Goal: Transaction & Acquisition: Purchase product/service

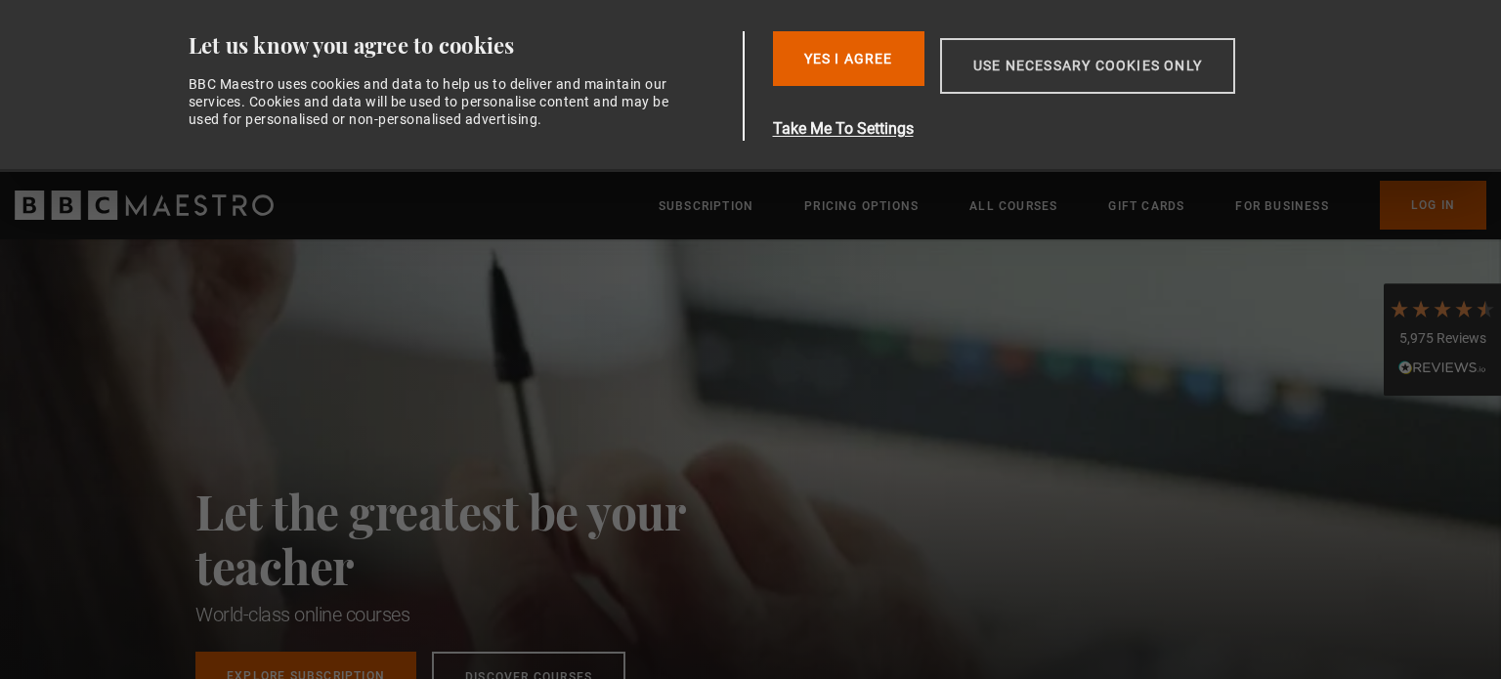
click at [1028, 63] on button "Use necessary cookies only" at bounding box center [1087, 66] width 295 height 56
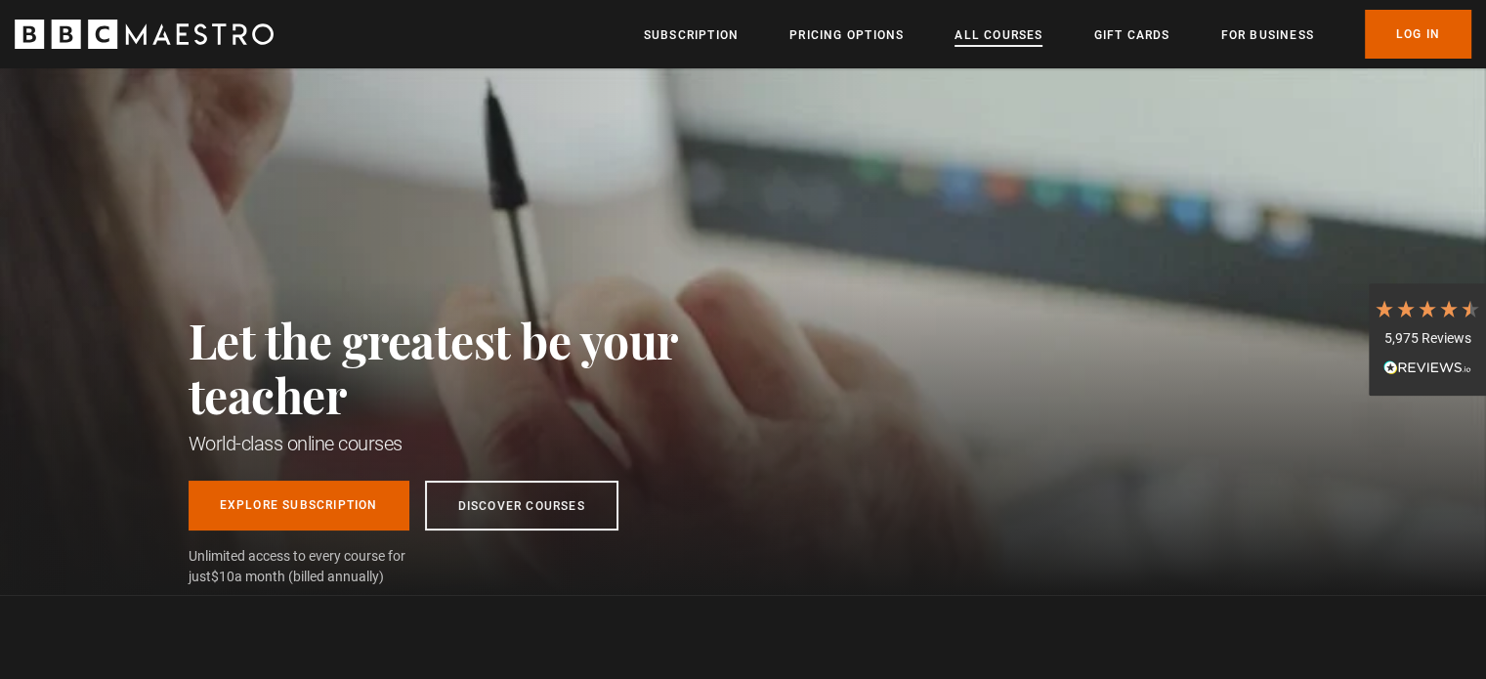
click at [971, 30] on link "All Courses" at bounding box center [999, 35] width 88 height 20
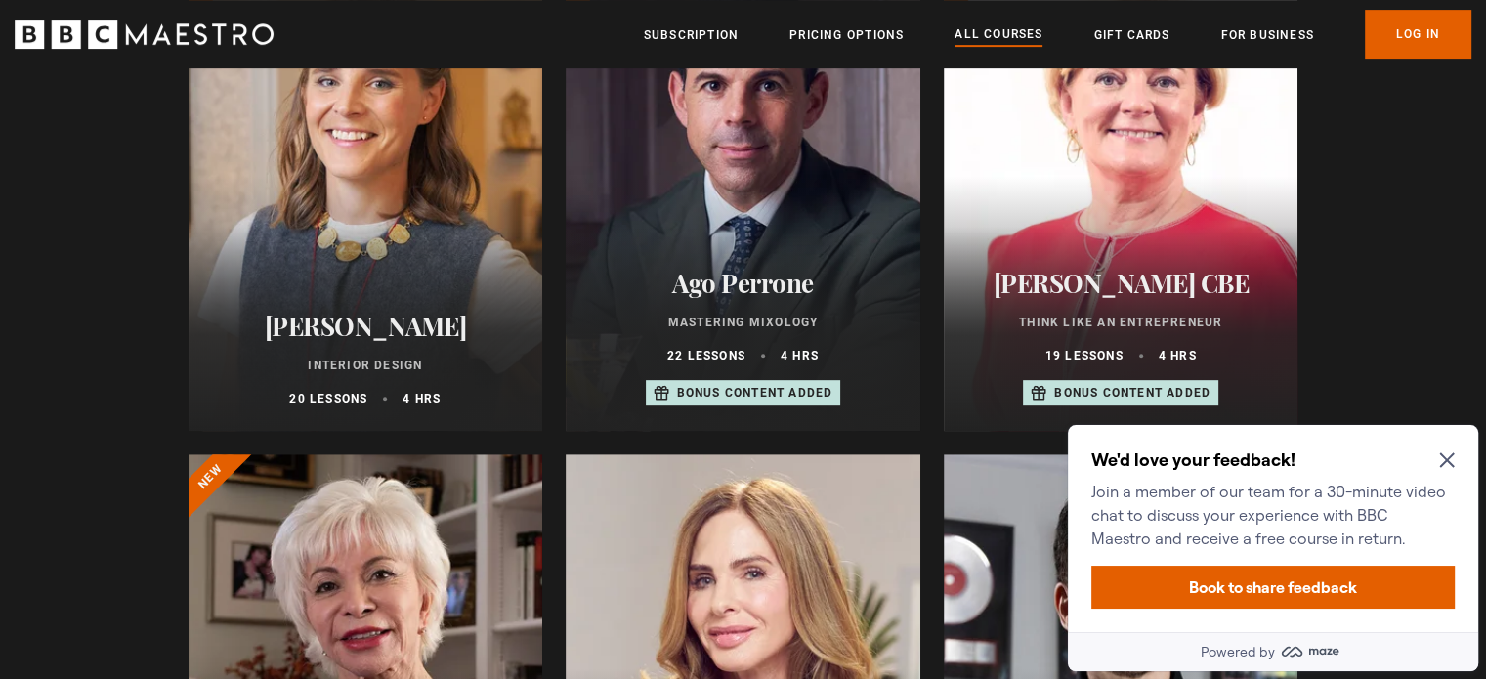
scroll to position [977, 0]
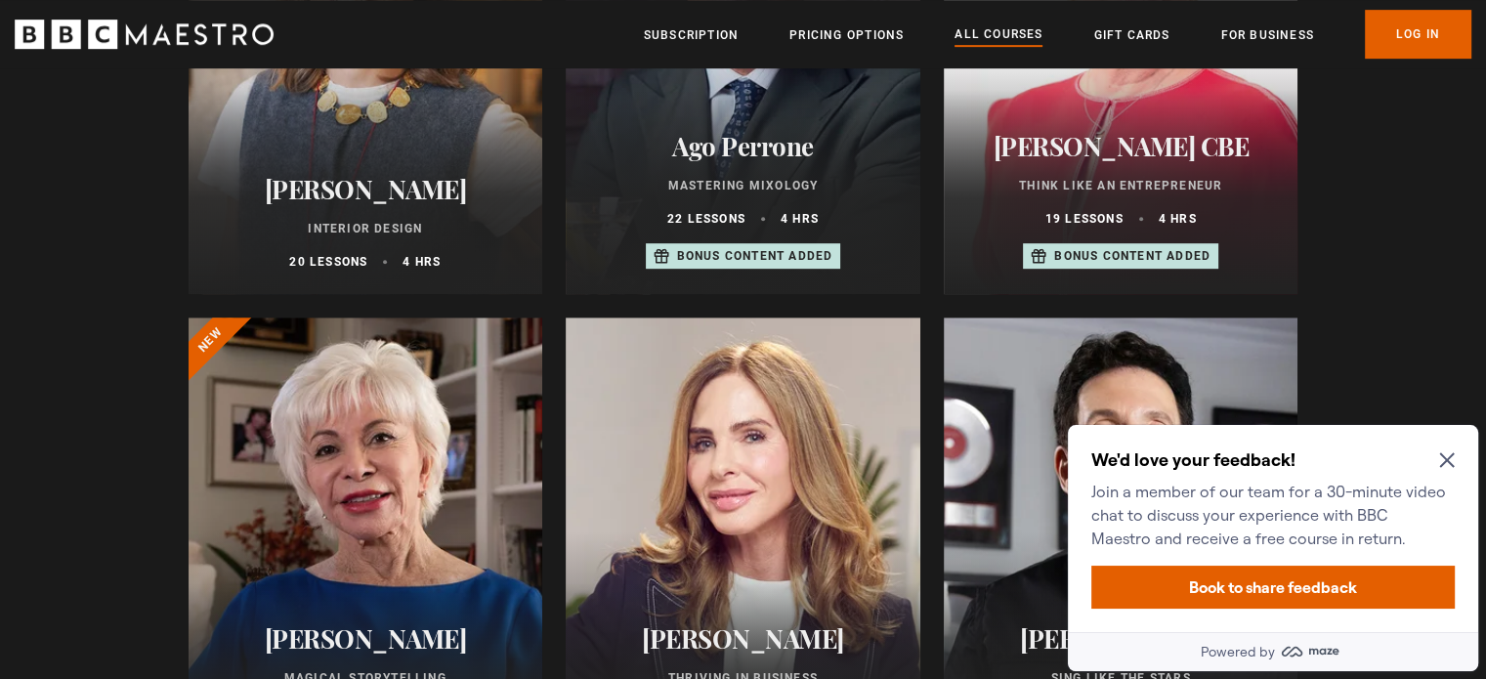
click at [1462, 451] on div "We'd love your feedback! Join a member of our team for a 30-minute video chat t…" at bounding box center [1273, 528] width 410 height 207
click at [1450, 455] on icon "Close Maze Prompt" at bounding box center [1446, 460] width 15 height 15
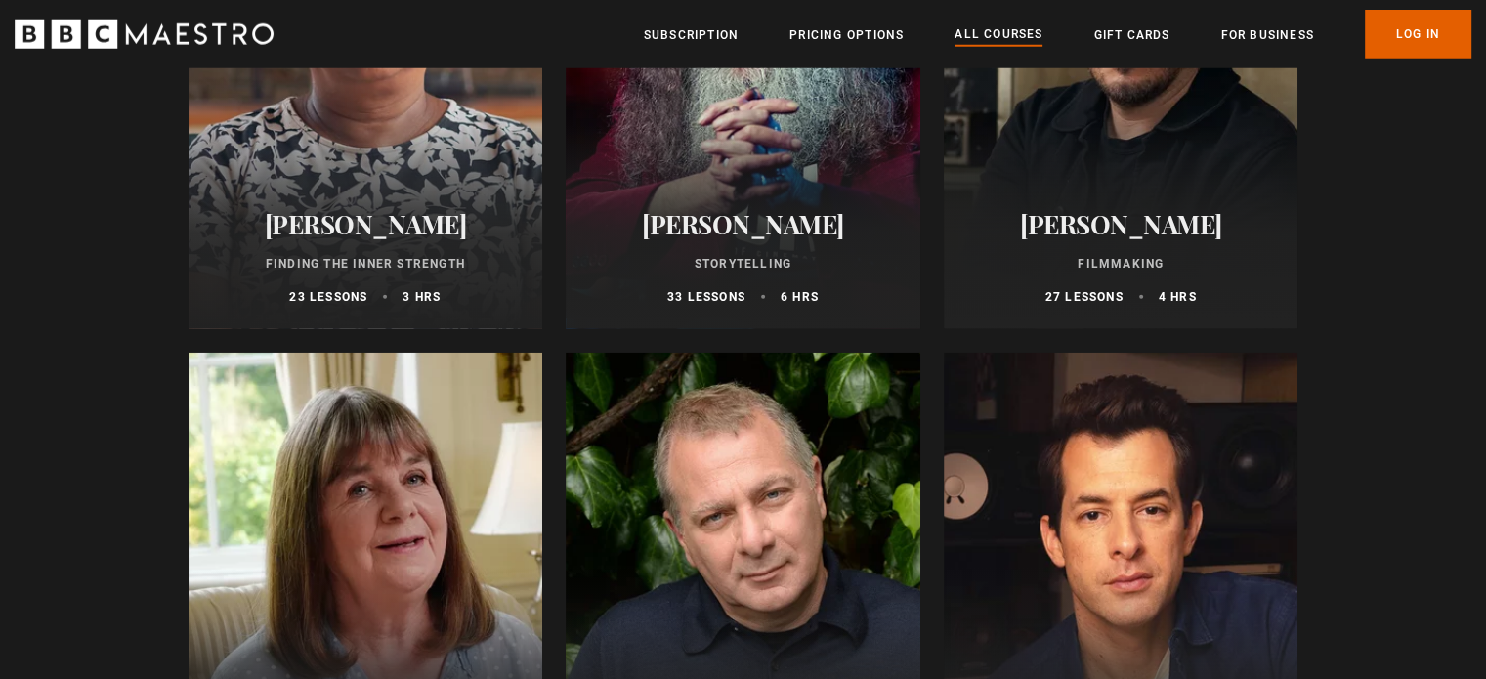
scroll to position [5179, 0]
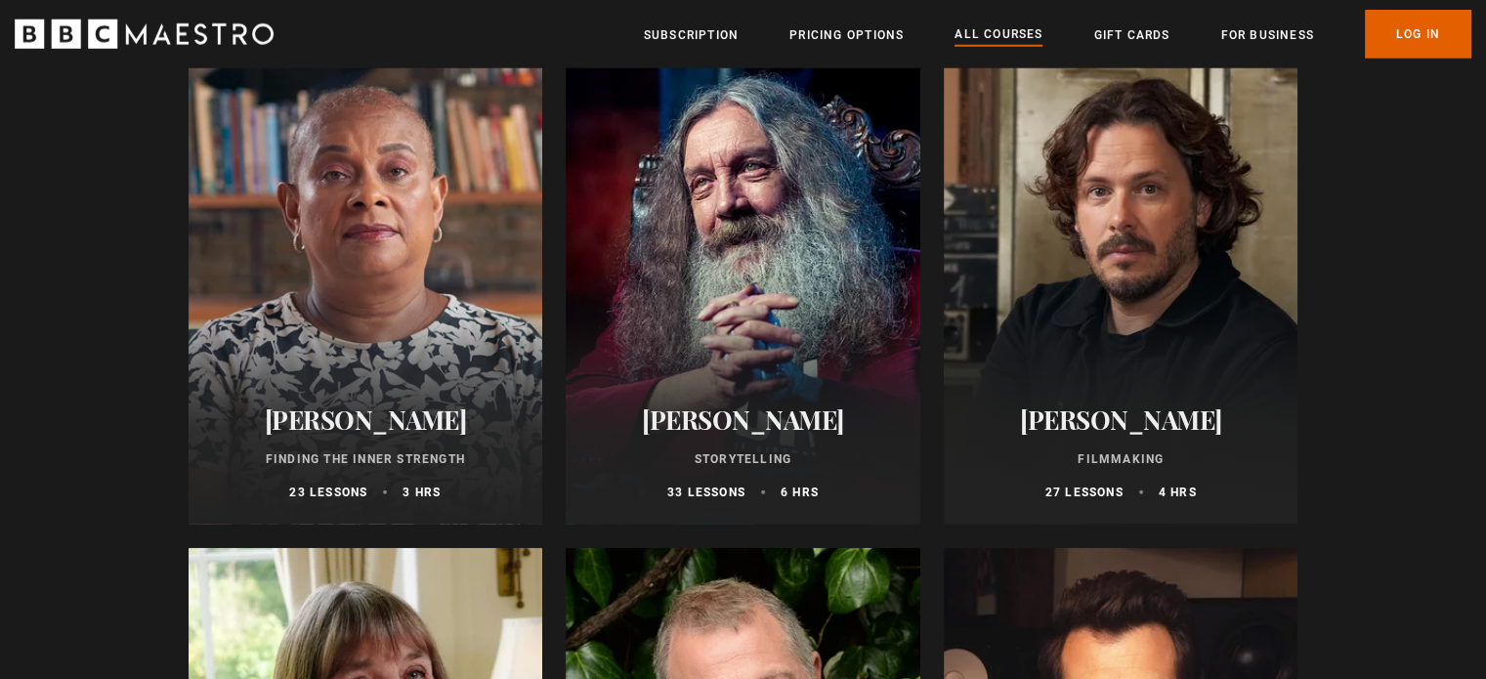
click at [719, 435] on h2 "Alan Moore" at bounding box center [743, 420] width 308 height 30
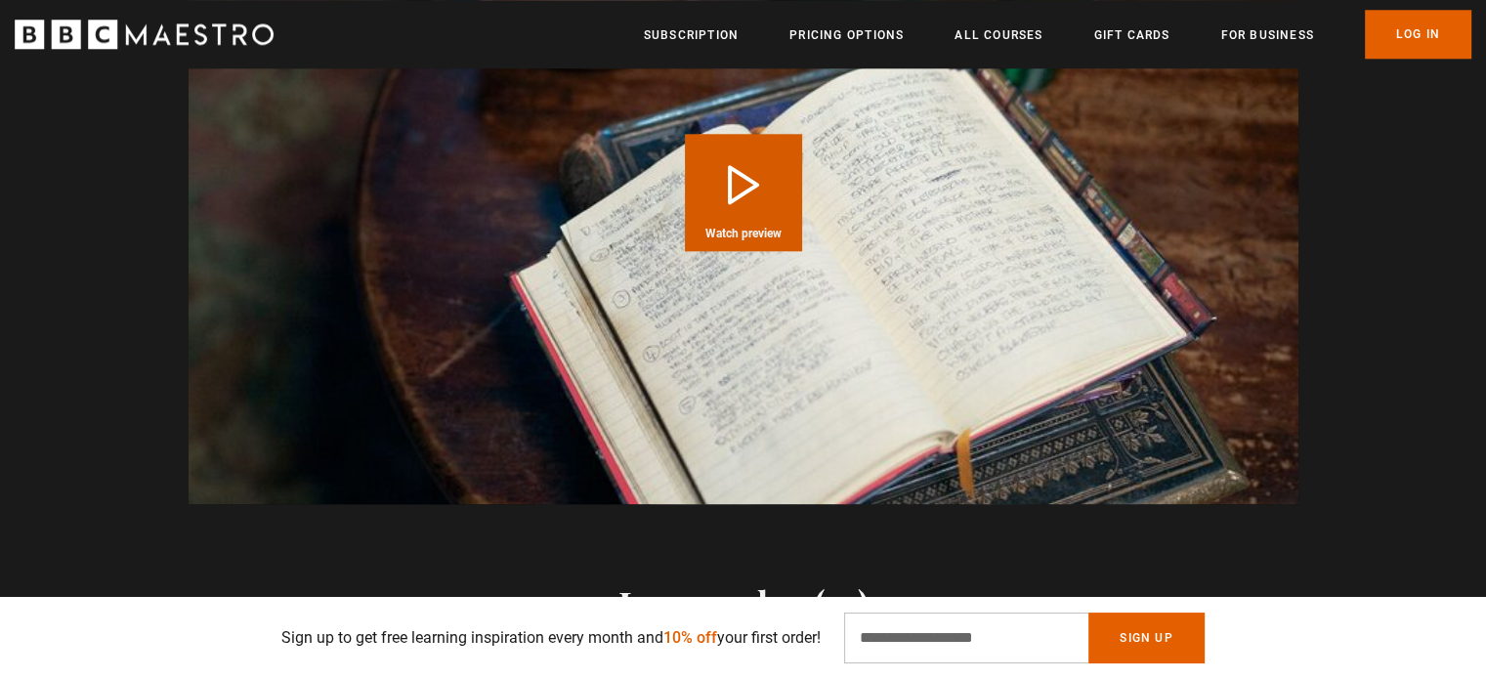
scroll to position [2247, 0]
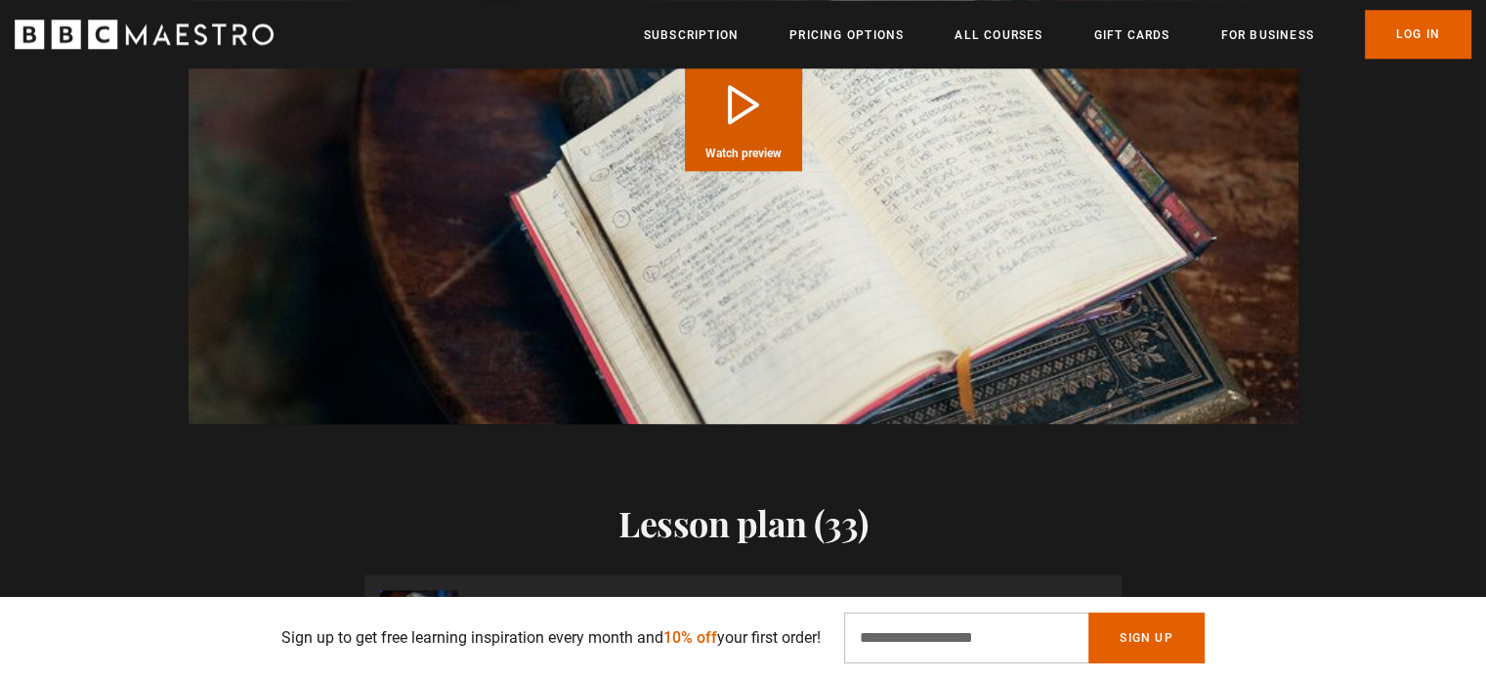
click at [743, 120] on button "Play Course overview for Storytelling with Alan Moore Watch preview" at bounding box center [743, 112] width 117 height 117
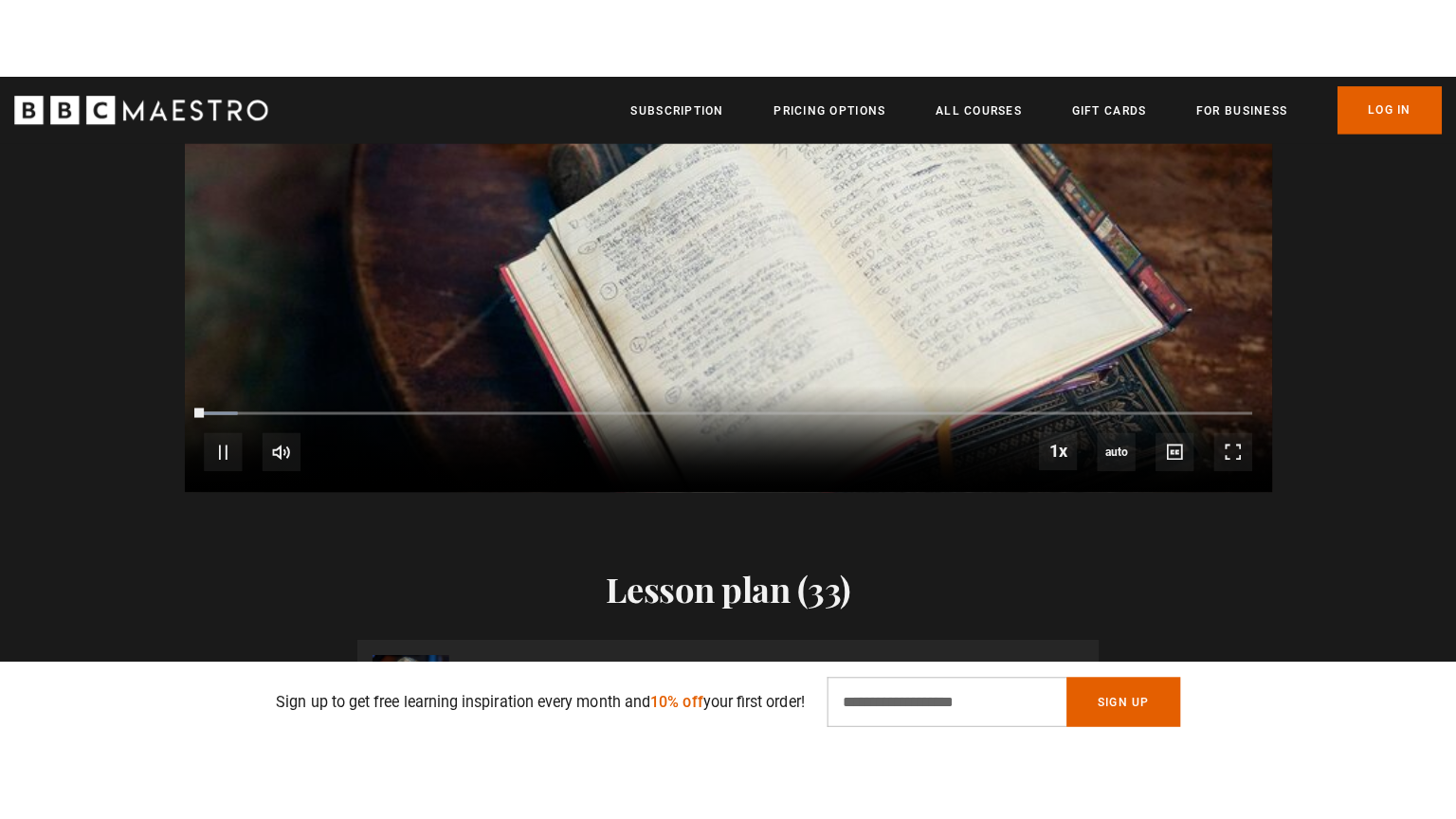
scroll to position [1963, 0]
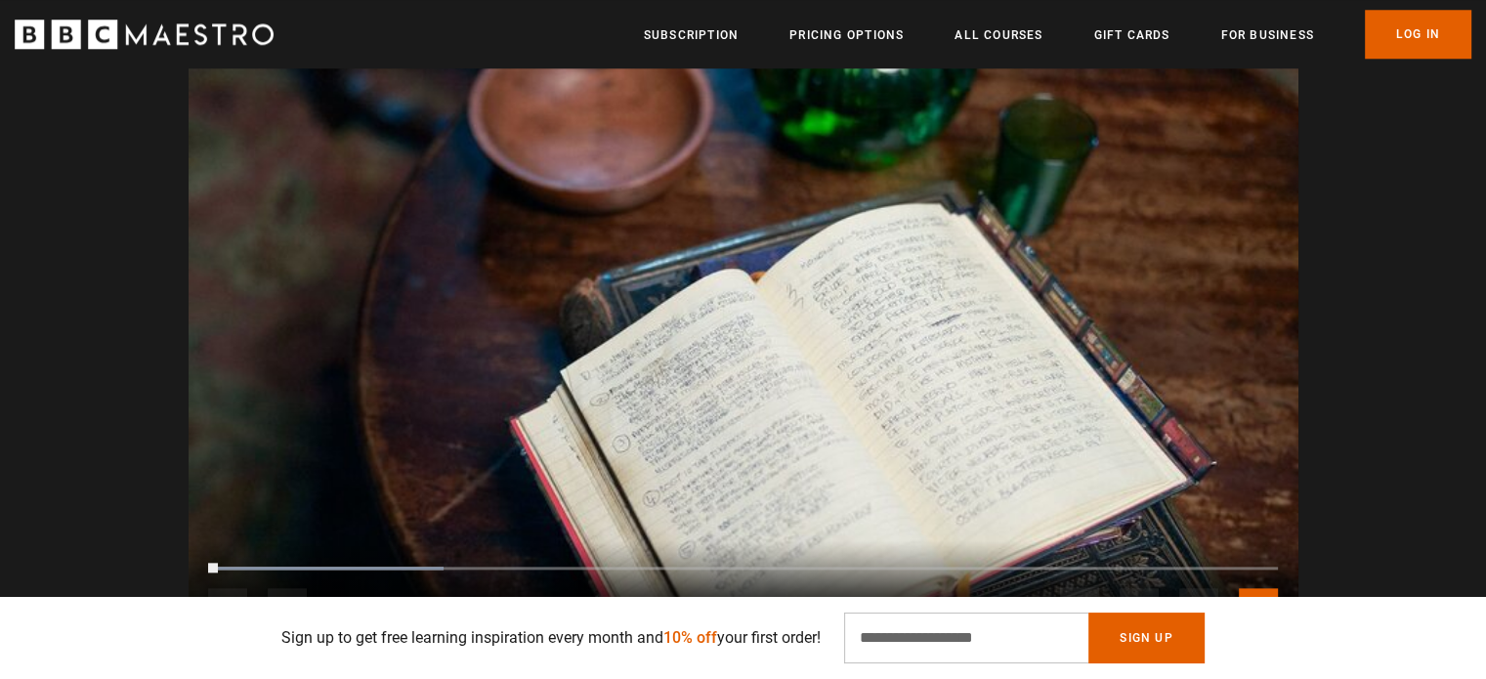
click at [1256, 588] on span "Video Player" at bounding box center [1258, 607] width 39 height 39
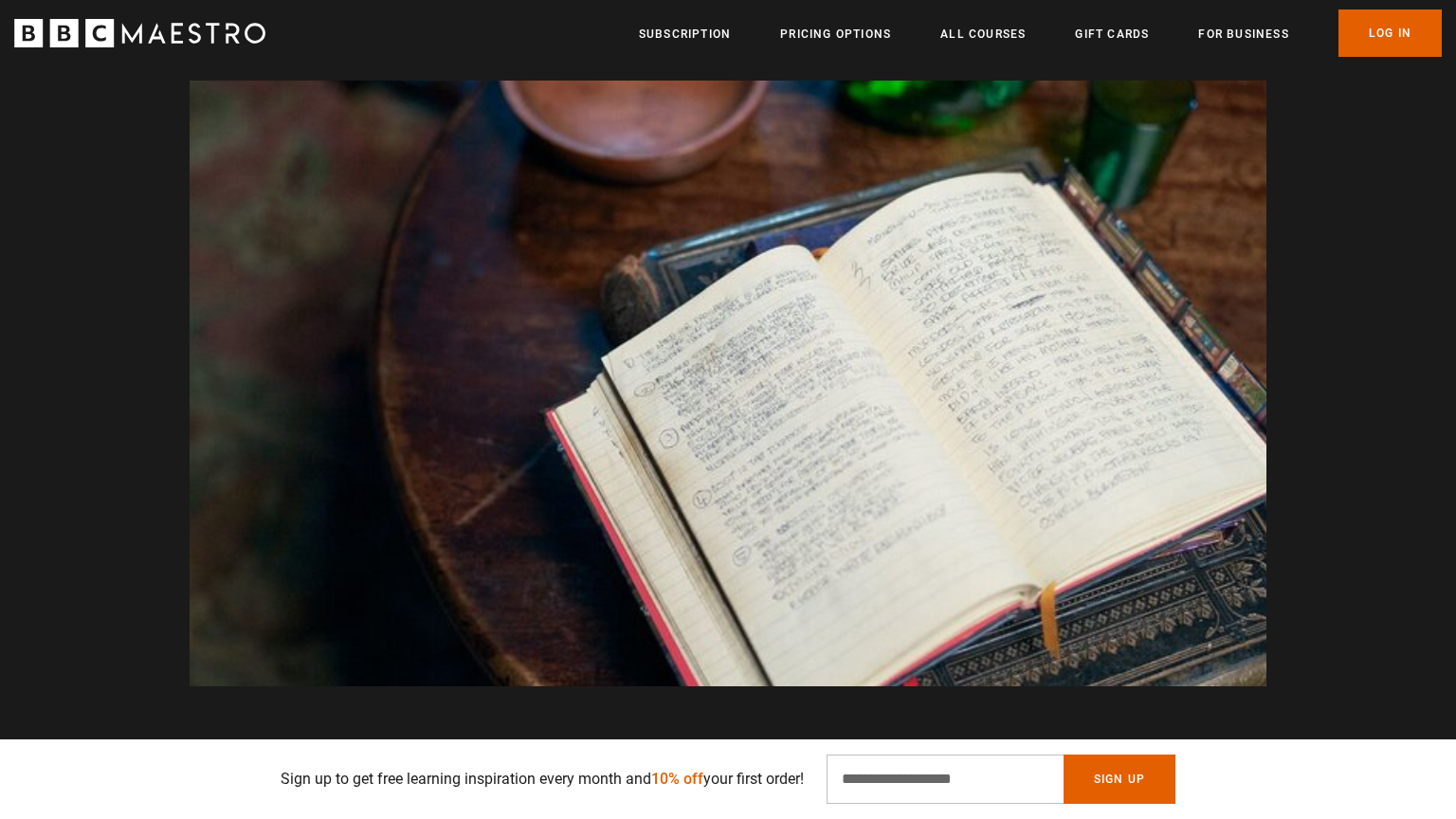
scroll to position [0, 4221]
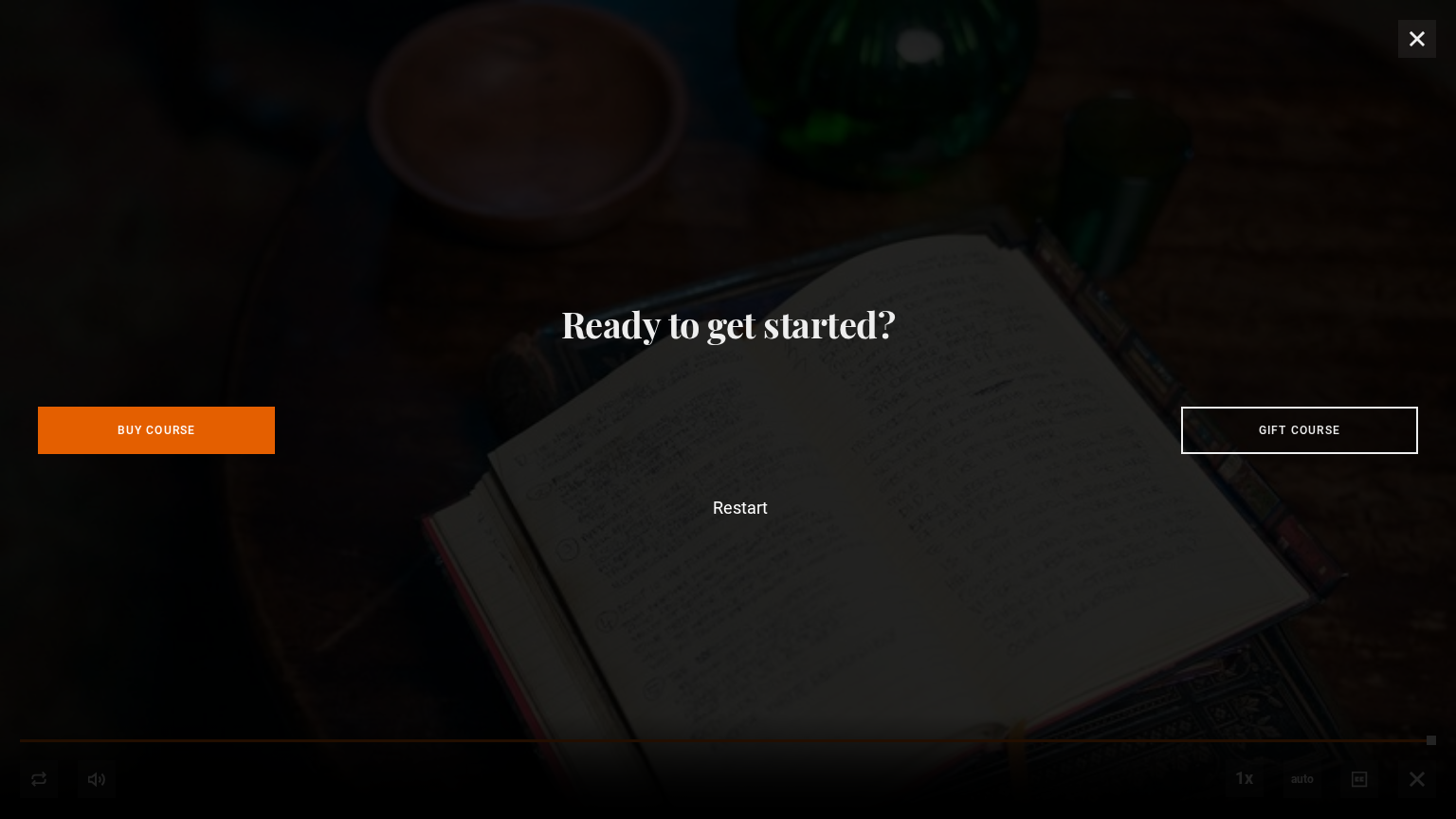
click at [117, 455] on div "Ready to get started? Buy Course Gift course Restart" at bounding box center [728, 410] width 1456 height 819
click at [124, 442] on link "Buy Course" at bounding box center [156, 426] width 237 height 48
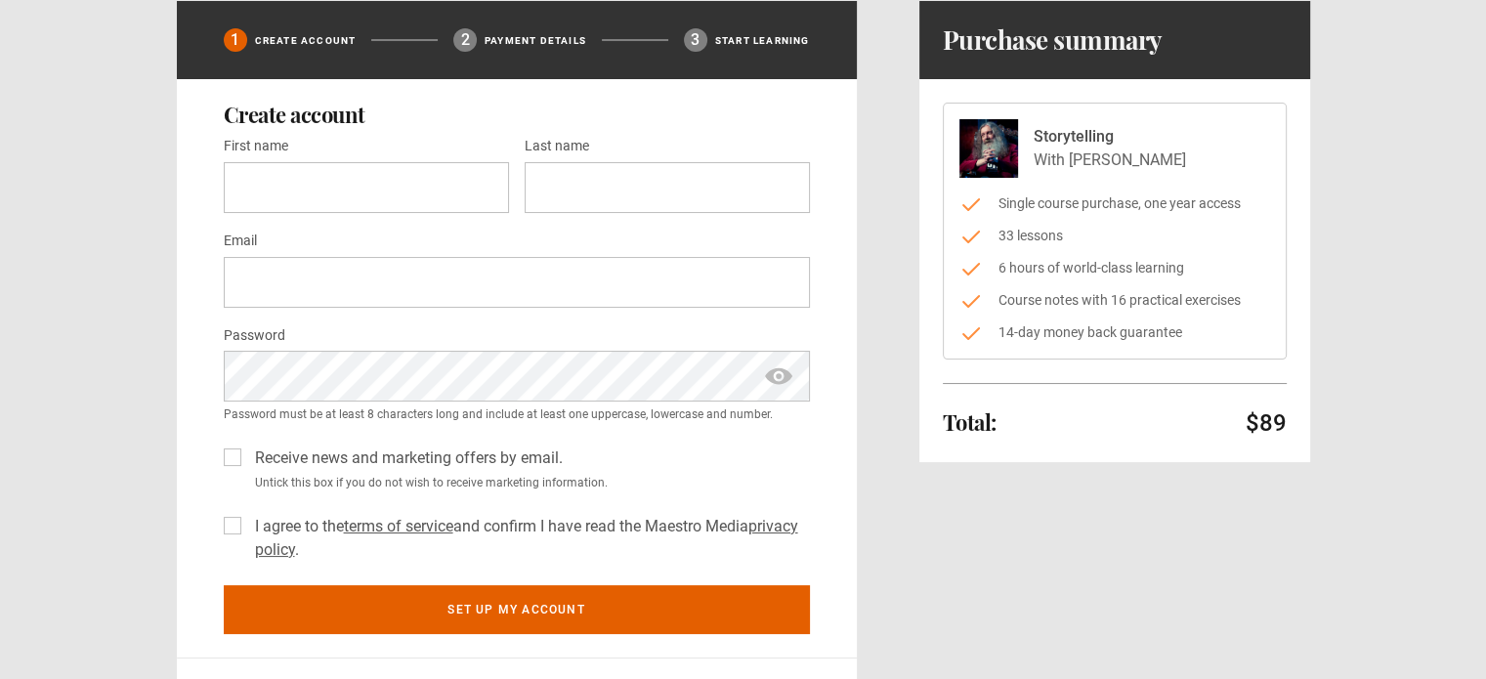
scroll to position [98, 0]
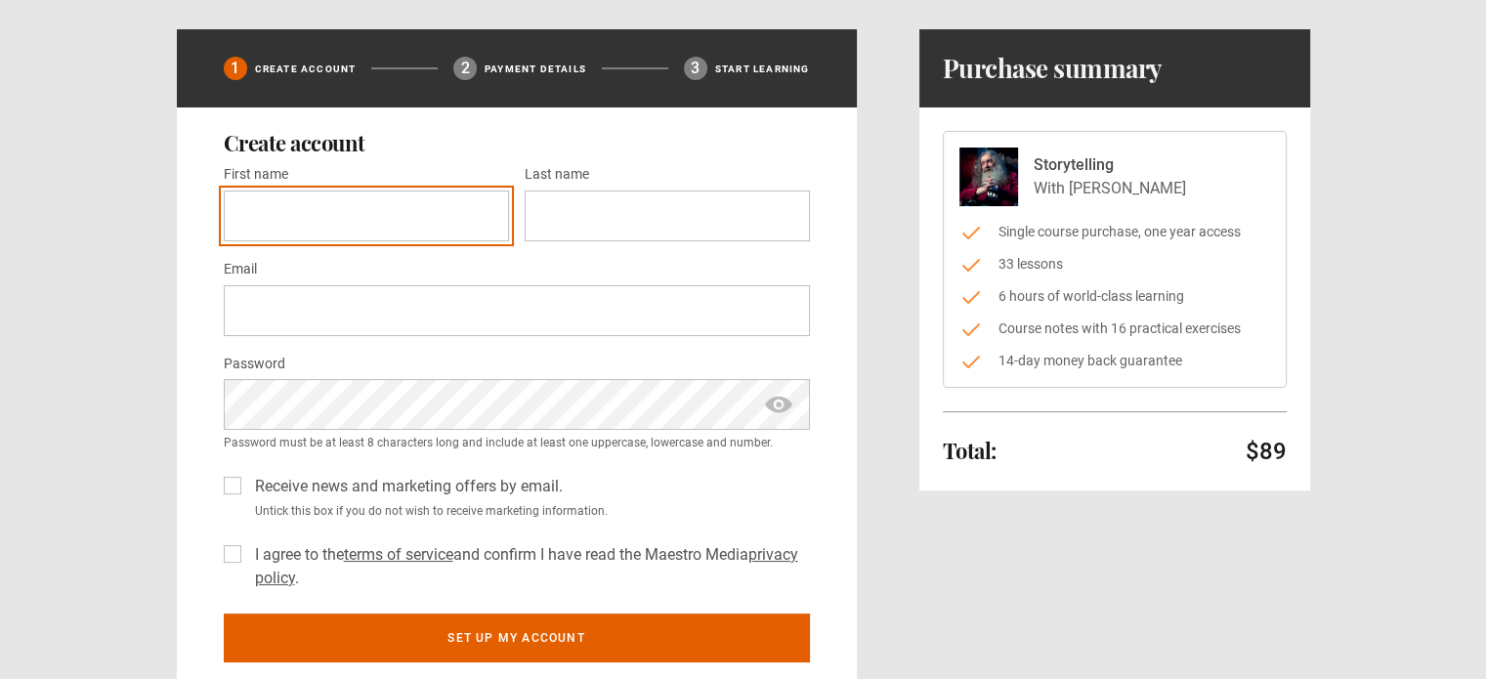
click at [341, 236] on input "First name *" at bounding box center [366, 216] width 285 height 51
type input "****"
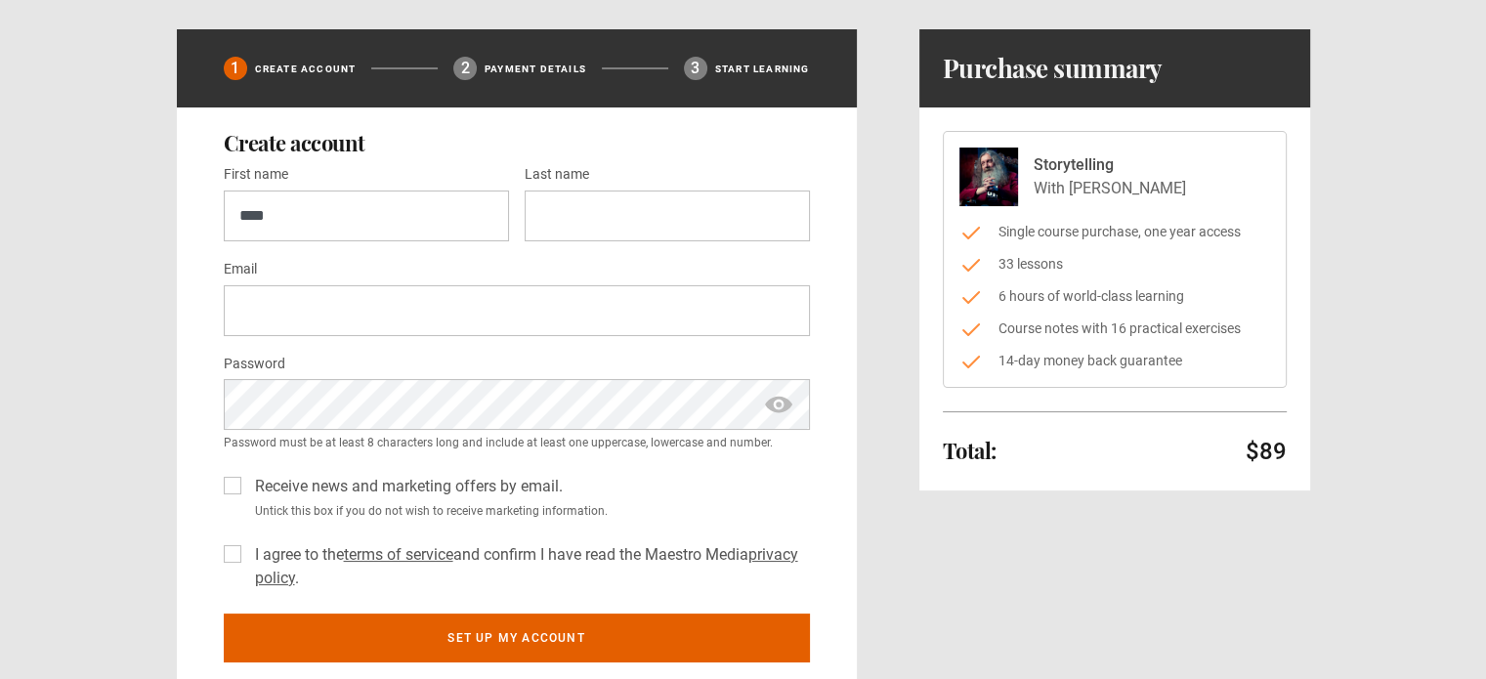
type input "*****"
type input "**********"
click at [783, 395] on span "show password" at bounding box center [778, 404] width 31 height 51
click at [247, 480] on label "Receive news and marketing offers by email." at bounding box center [405, 486] width 316 height 23
click at [247, 549] on label "I agree to the terms of service and confirm I have read the Maestro Media priva…" at bounding box center [528, 566] width 563 height 47
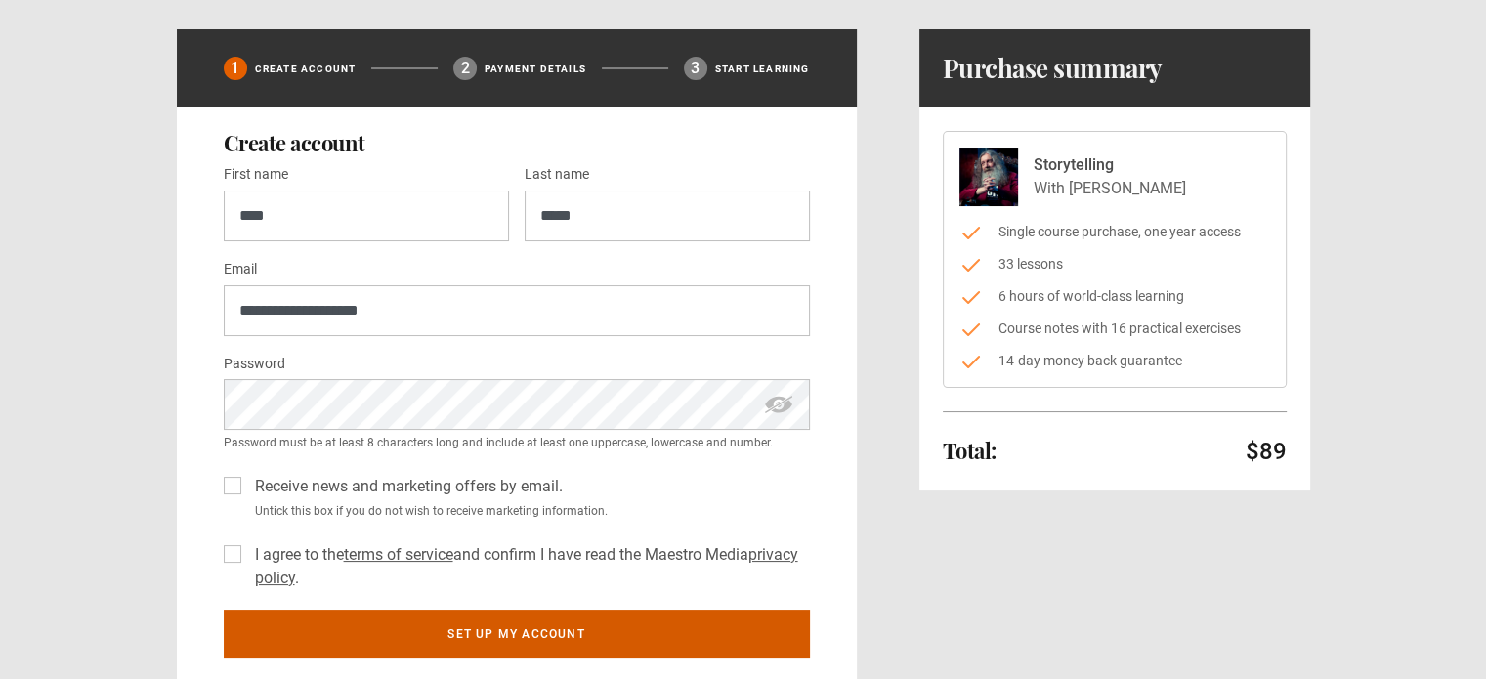
scroll to position [293, 0]
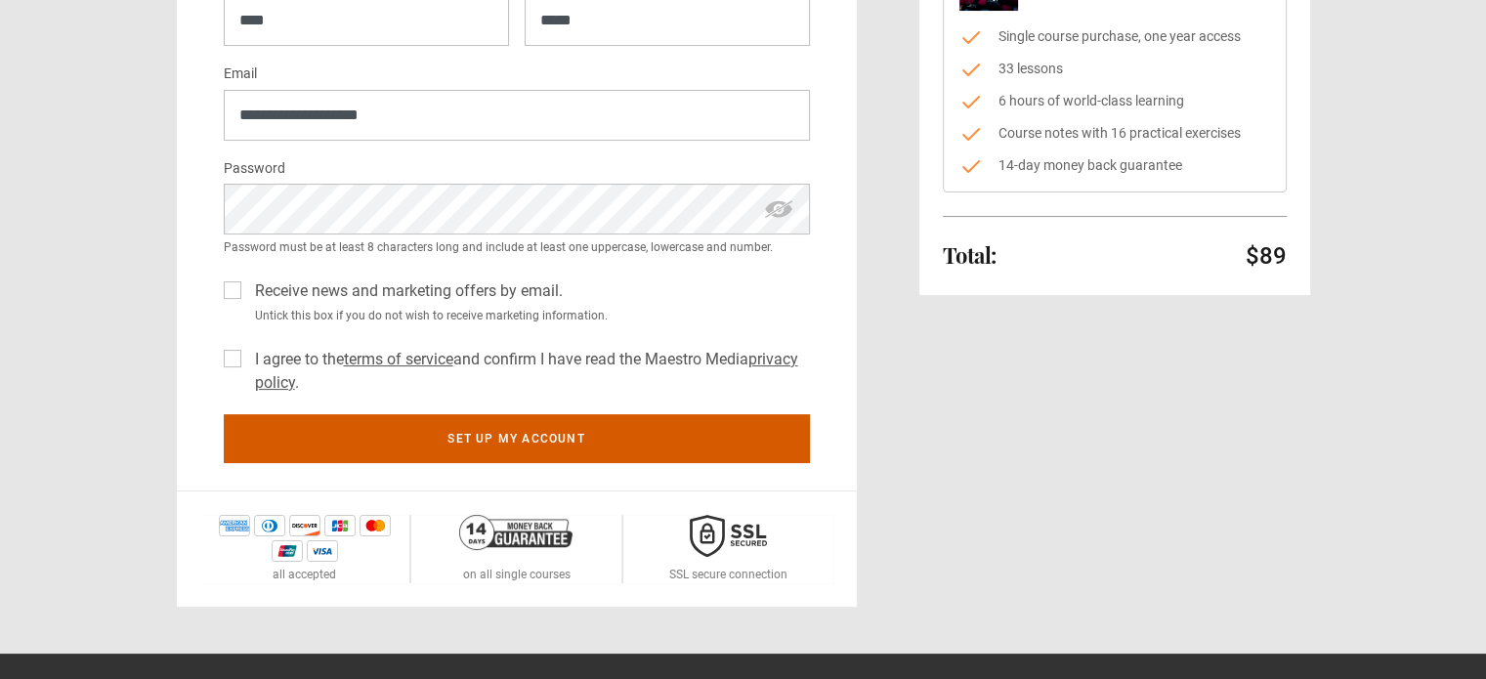
click at [523, 446] on button "Set up my account" at bounding box center [517, 438] width 586 height 49
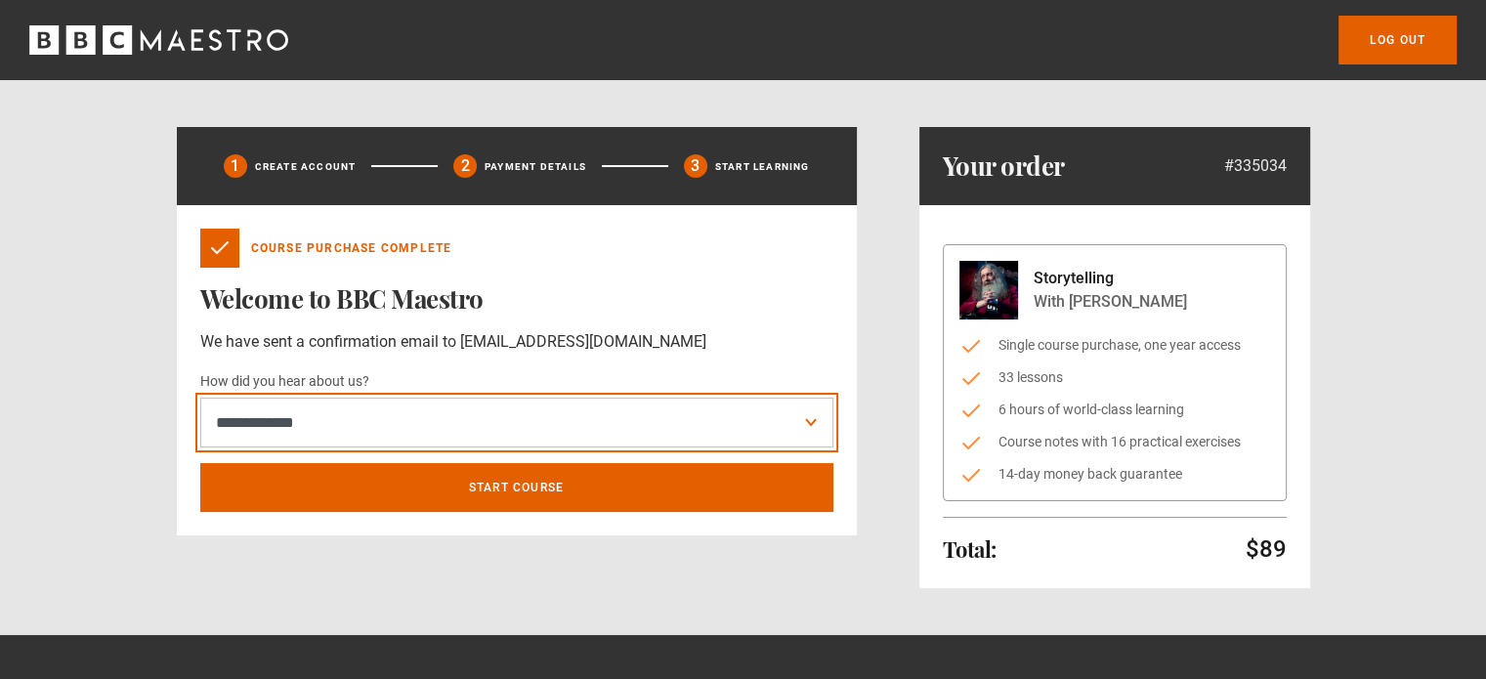
click at [675, 426] on select "**********" at bounding box center [516, 423] width 633 height 51
select select "******"
click at [200, 398] on select "**********" at bounding box center [516, 423] width 633 height 51
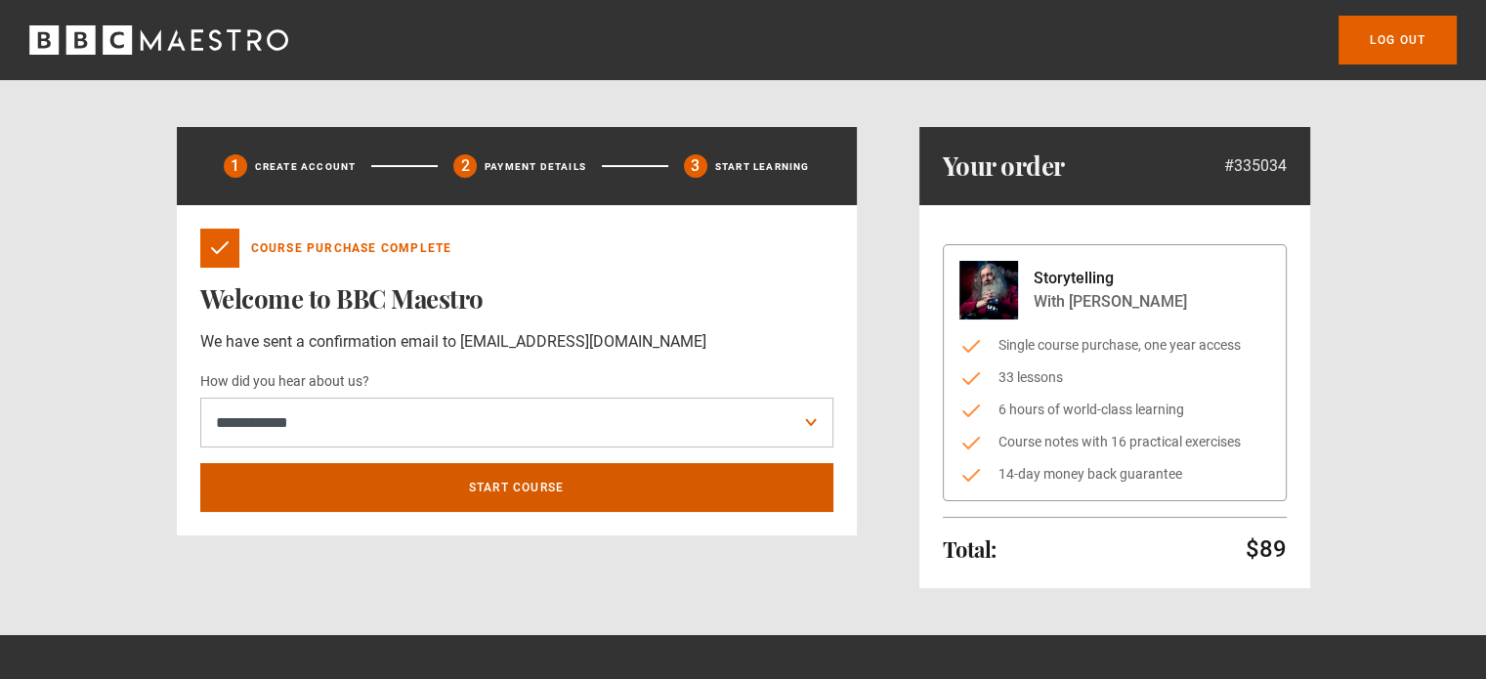
click at [582, 470] on link "Start course" at bounding box center [516, 487] width 633 height 49
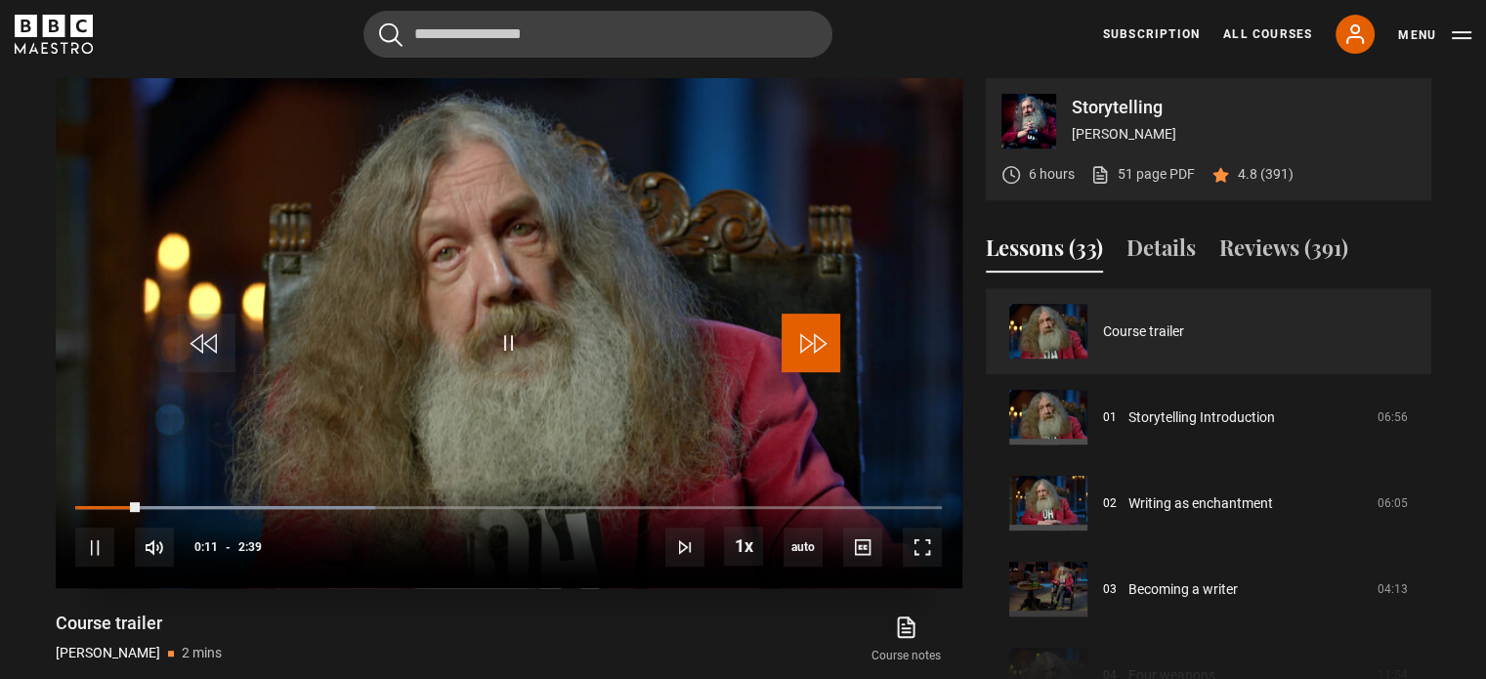
click at [819, 327] on span "Video Player" at bounding box center [811, 343] width 59 height 59
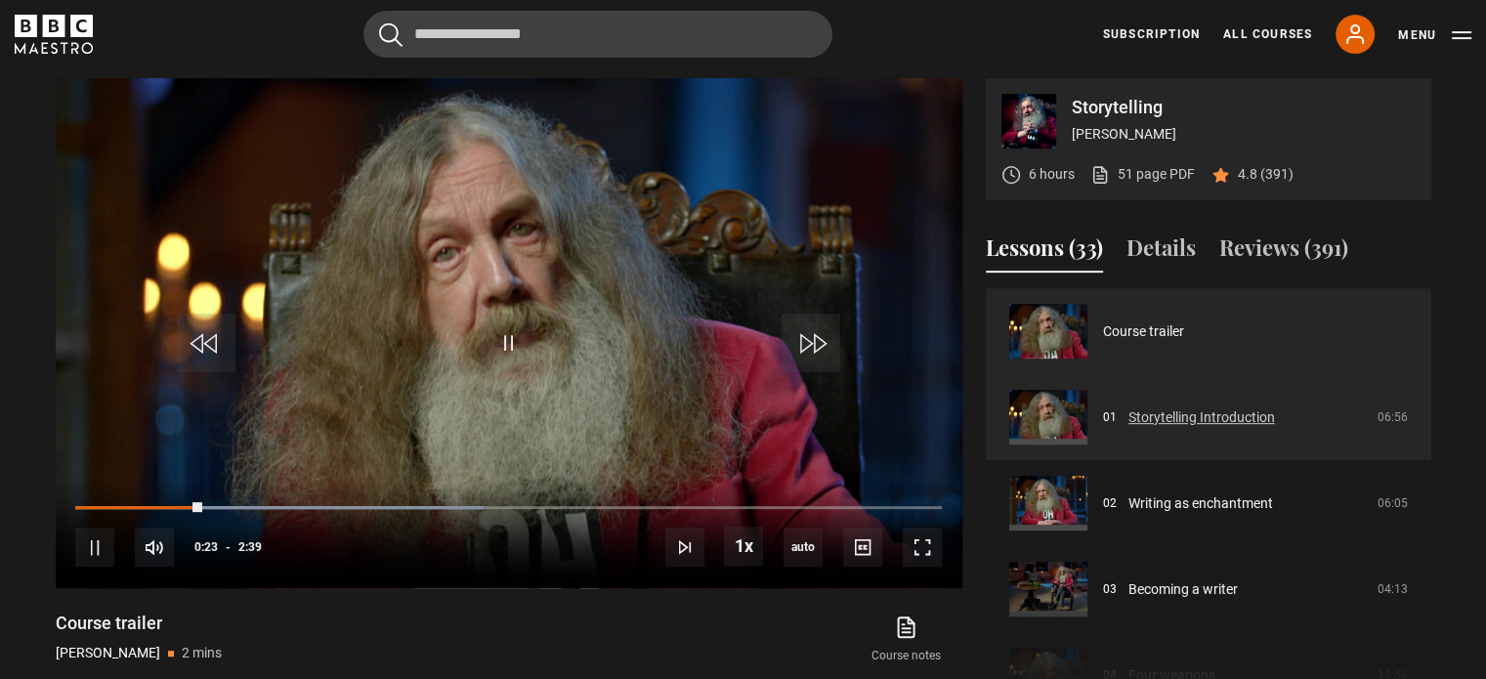
click at [1168, 409] on link "Storytelling Introduction" at bounding box center [1202, 417] width 147 height 21
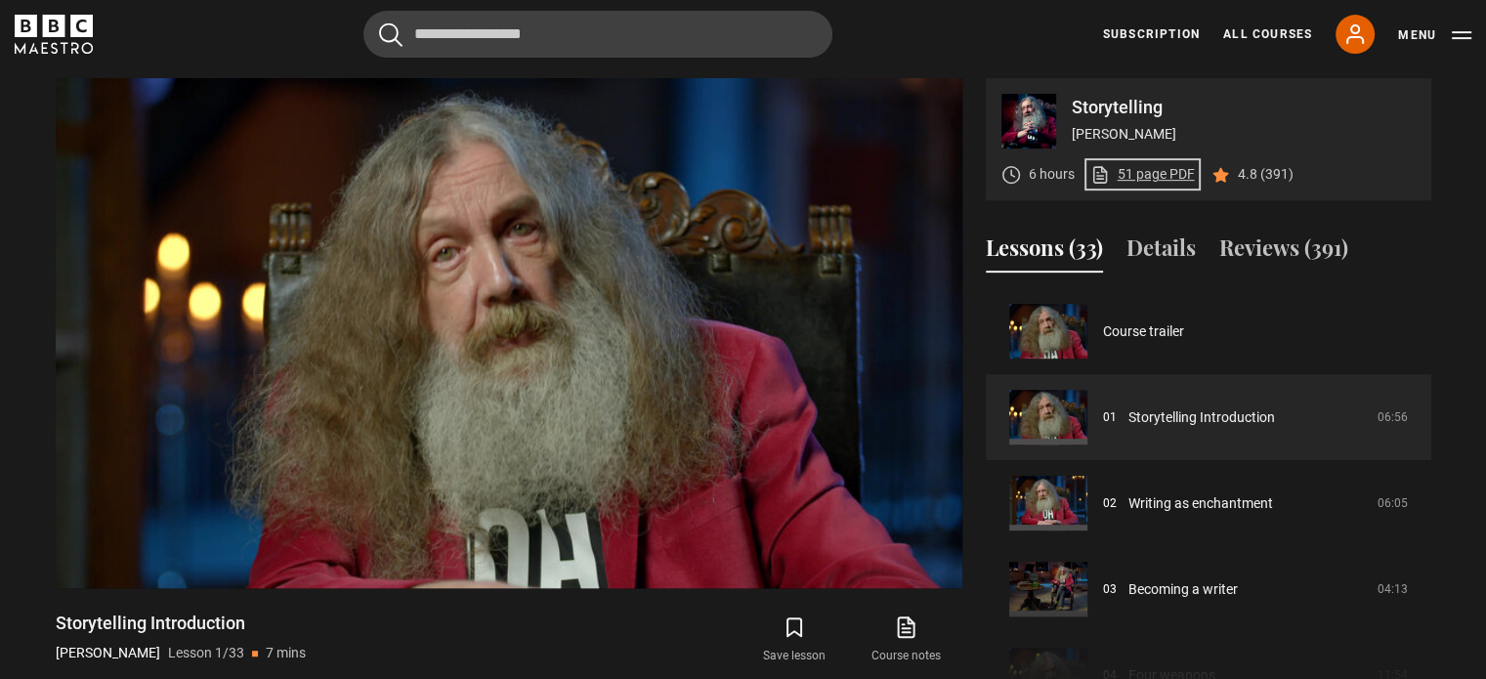
click at [1158, 171] on link "51 page PDF (opens in new tab)" at bounding box center [1142, 174] width 105 height 21
click at [477, 300] on video "Video Player" at bounding box center [509, 333] width 907 height 510
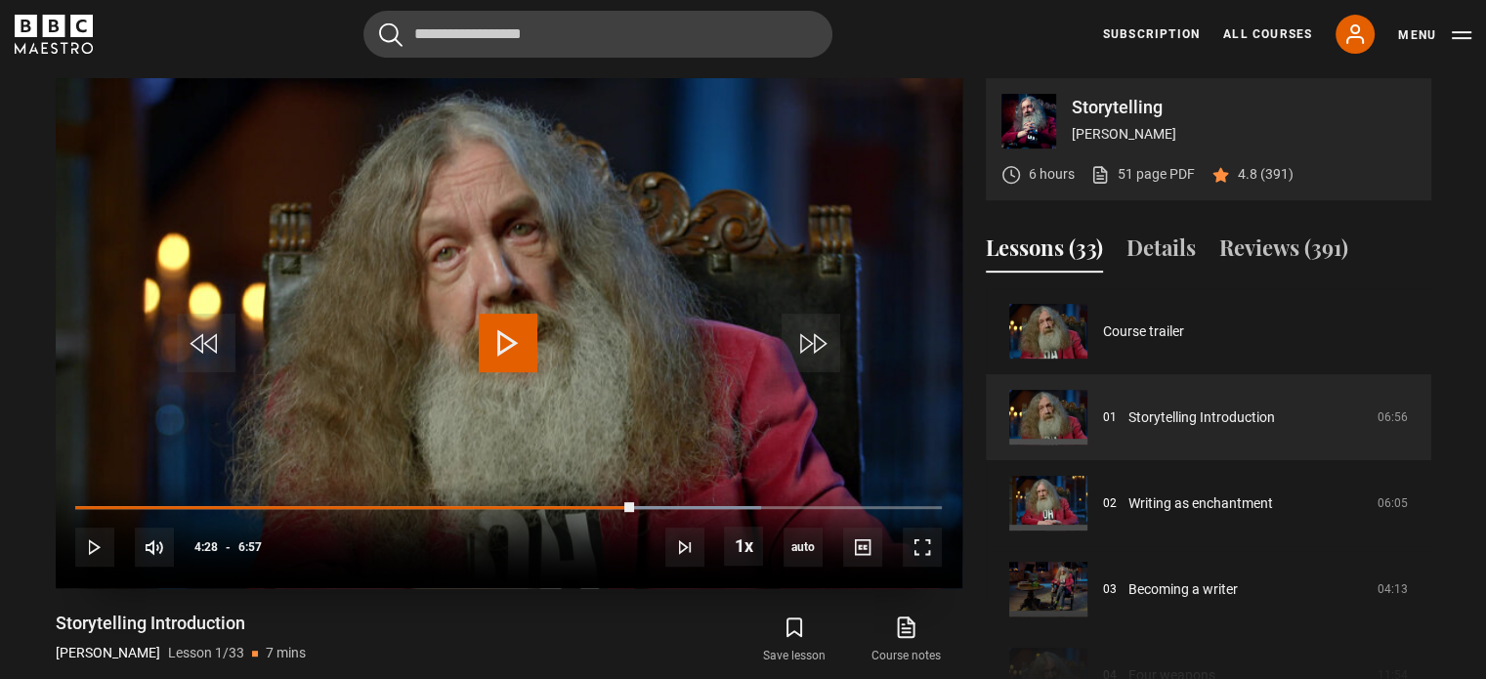
click at [506, 355] on span "Video Player" at bounding box center [508, 343] width 59 height 59
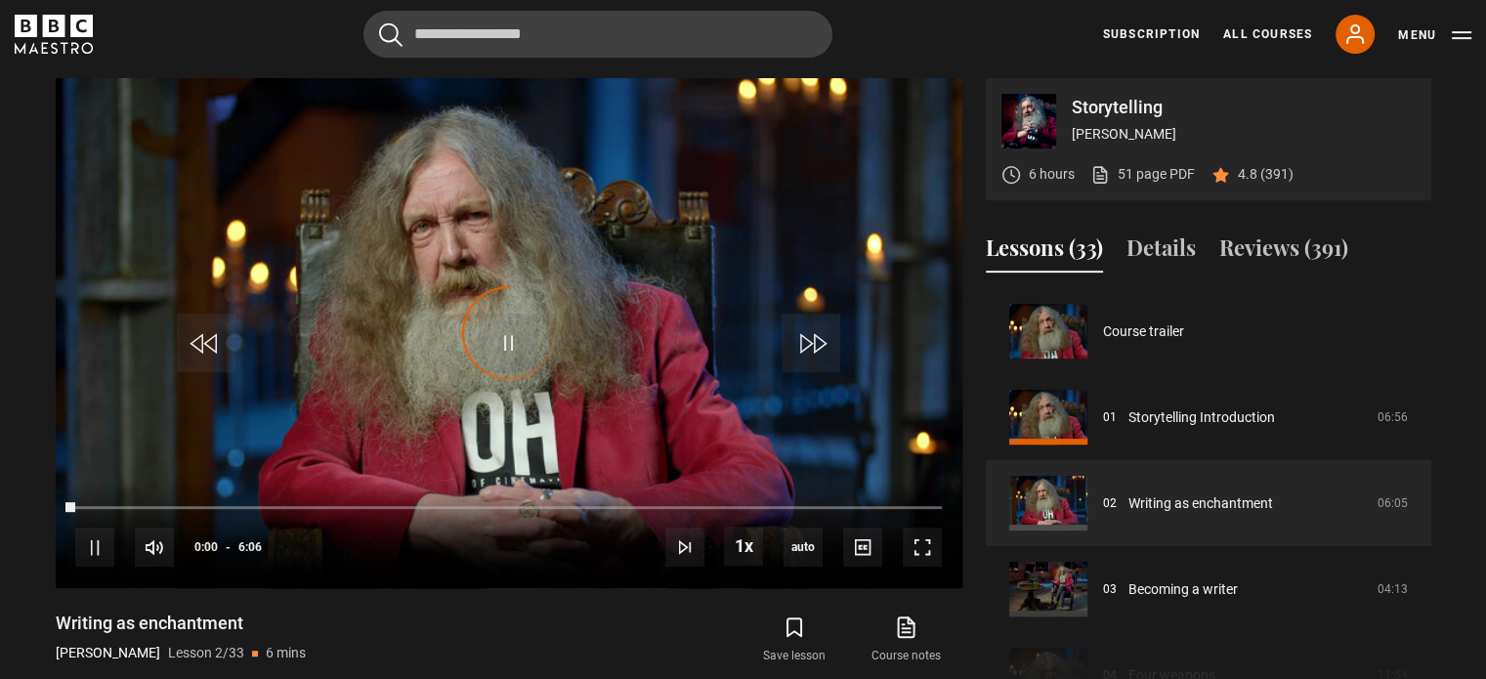
scroll to position [86, 0]
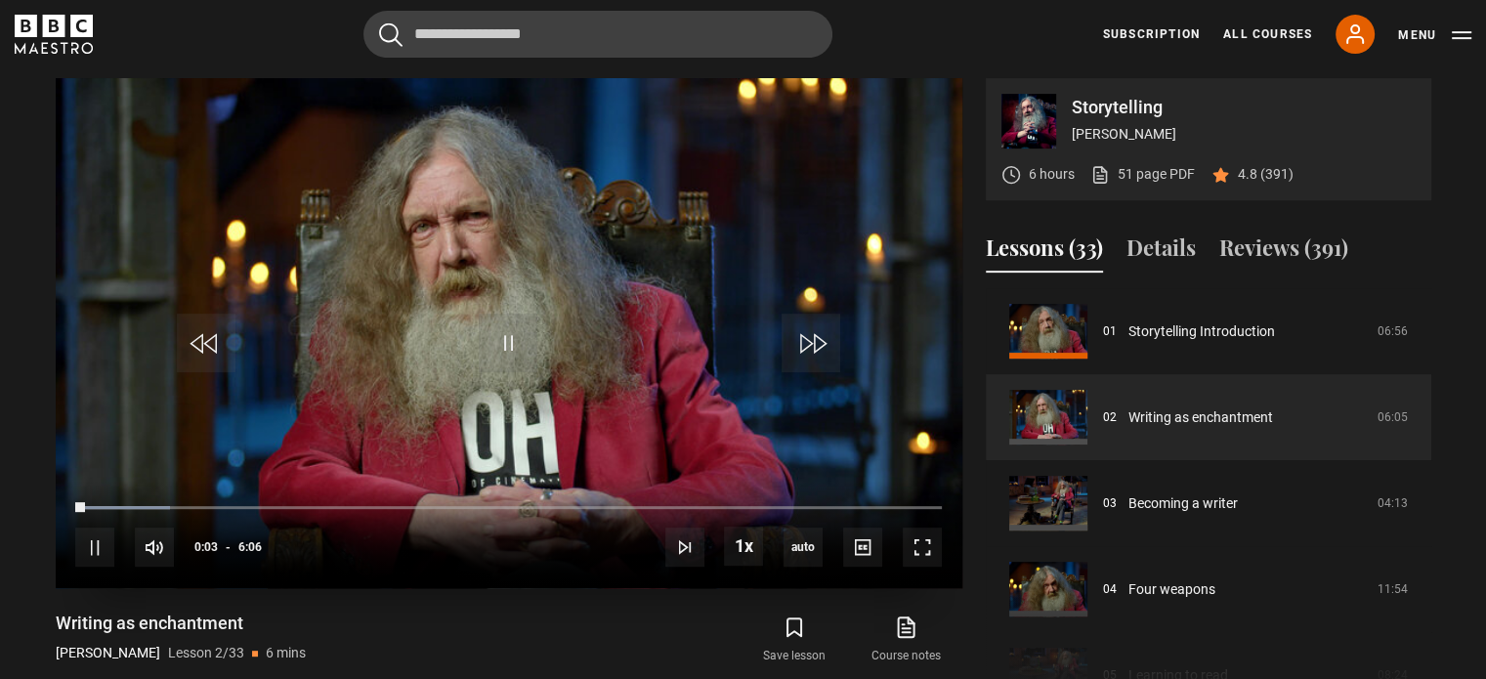
click at [587, 335] on video "Video Player" at bounding box center [509, 333] width 907 height 510
click at [521, 318] on span "Video Player" at bounding box center [508, 343] width 59 height 59
click at [516, 330] on span "Video Player" at bounding box center [508, 343] width 59 height 59
click at [512, 331] on span "Video Player" at bounding box center [508, 343] width 59 height 59
click at [508, 341] on span "Video Player" at bounding box center [508, 343] width 59 height 59
